Goal: Book appointment/travel/reservation

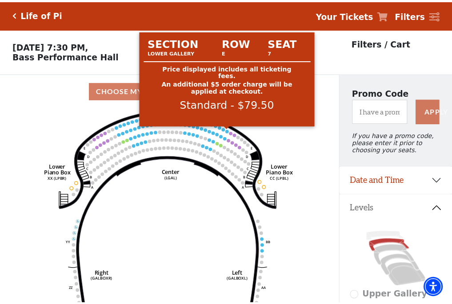
scroll to position [41, 0]
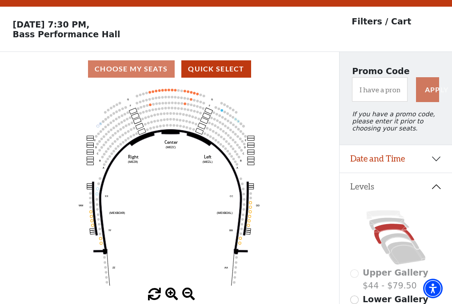
scroll to position [41, 0]
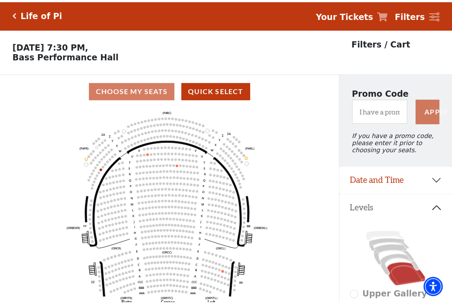
scroll to position [41, 0]
